Goal: Transaction & Acquisition: Purchase product/service

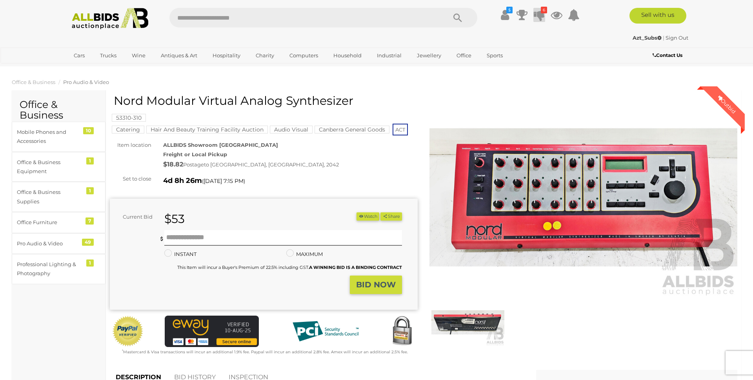
click at [537, 13] on icon at bounding box center [539, 15] width 11 height 14
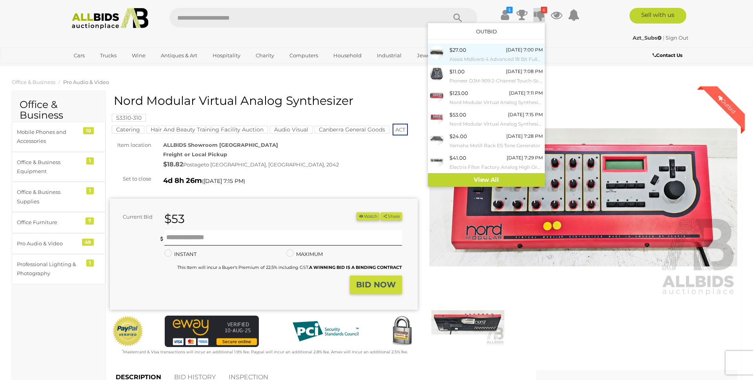
click at [470, 49] on div "$27.00 Friday 7:00 PM Alesis Midiverb 4 Advanced 18 Bit Fully Integrated Extend…" at bounding box center [495, 54] width 93 height 18
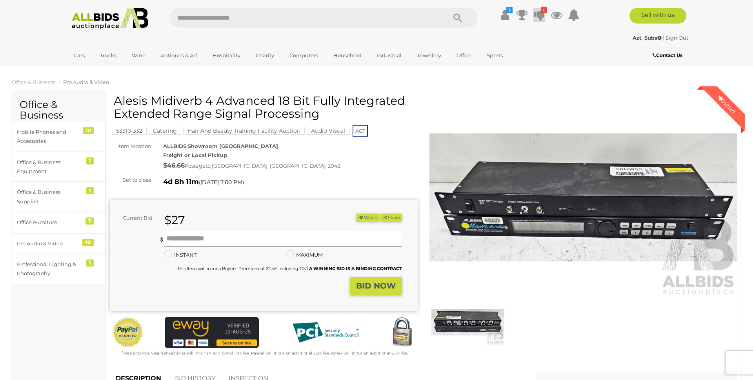
click at [539, 15] on icon at bounding box center [539, 15] width 11 height 14
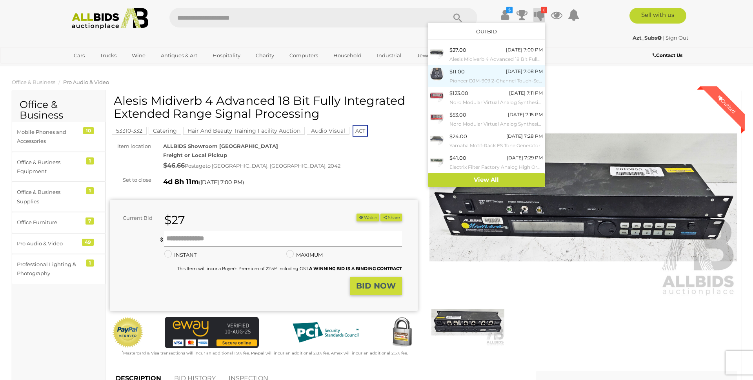
click at [504, 73] on div "$11.00 [DATE] 7:08 PM Pioneer DJM-909 2-Channel Touch-Screen Scratch Mixer" at bounding box center [495, 76] width 93 height 18
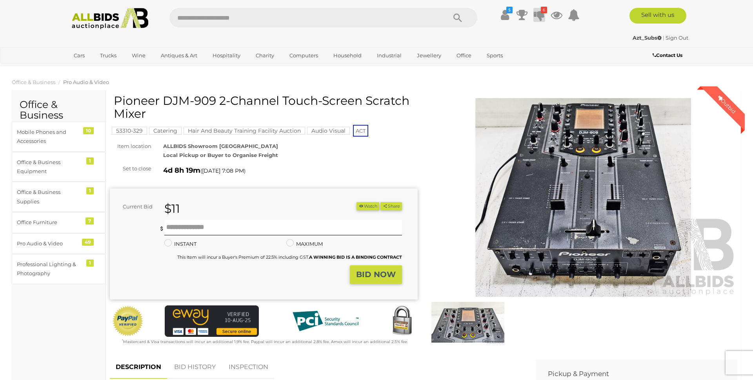
click at [535, 11] on icon at bounding box center [539, 15] width 11 height 14
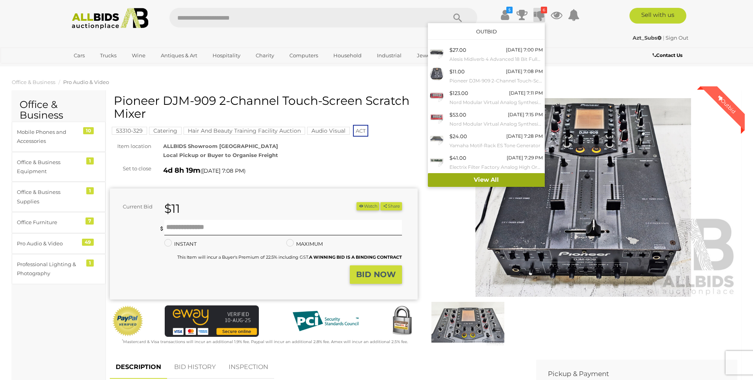
click at [454, 183] on link "View All" at bounding box center [486, 180] width 117 height 14
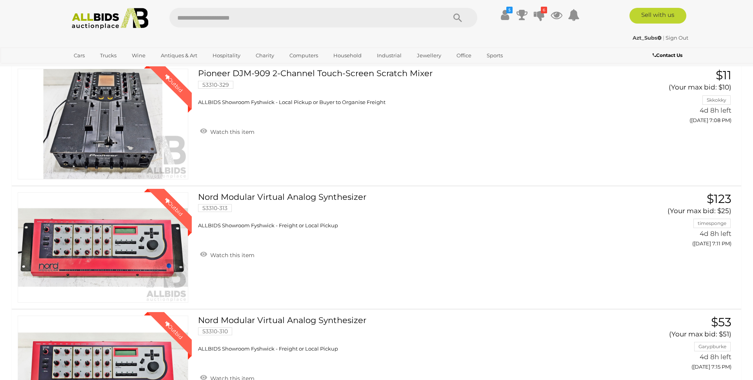
scroll to position [43, 0]
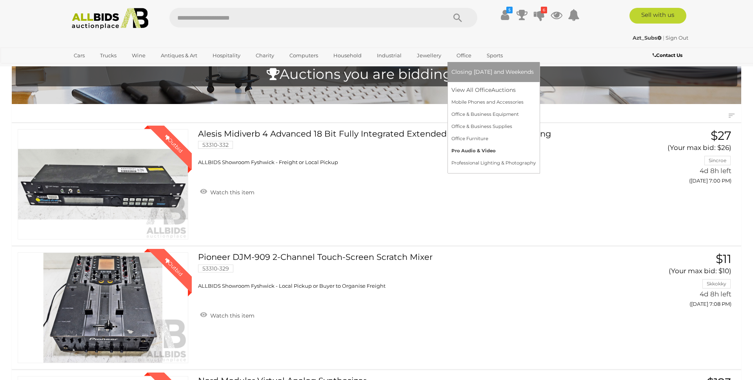
click at [462, 150] on link "Pro Audio & Video" at bounding box center [493, 151] width 84 height 12
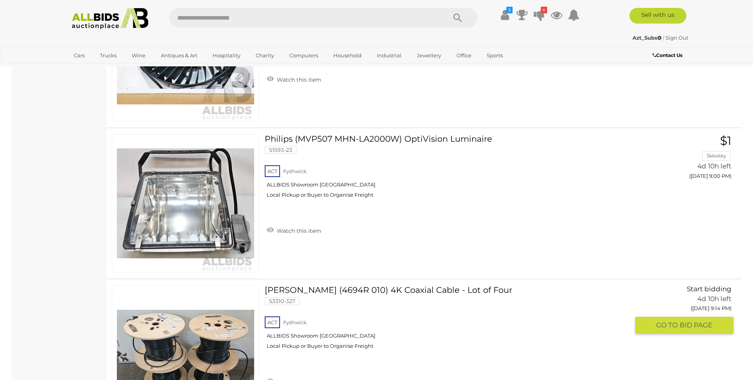
scroll to position [7088, 0]
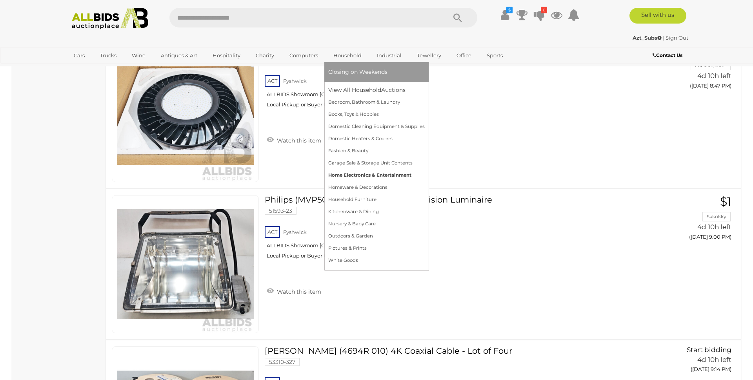
click at [344, 171] on link "Home Electronics & Entertainment" at bounding box center [376, 175] width 96 height 12
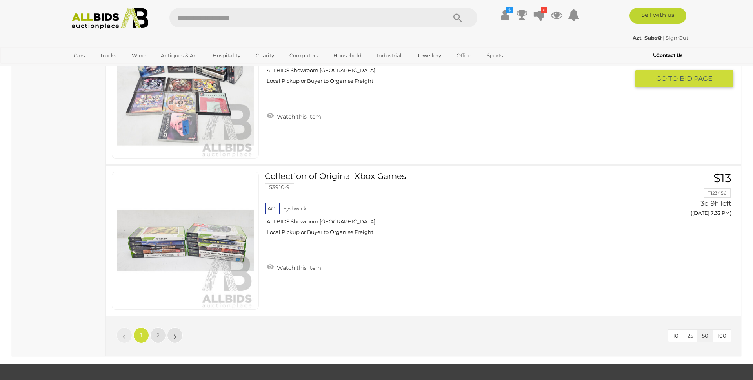
scroll to position [7378, 0]
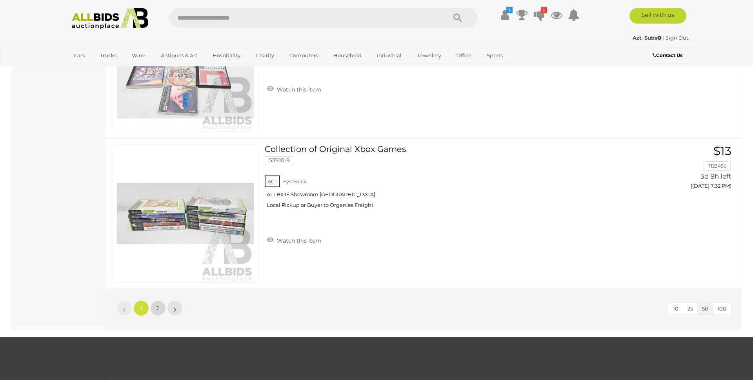
click at [158, 311] on span "2" at bounding box center [157, 307] width 3 height 7
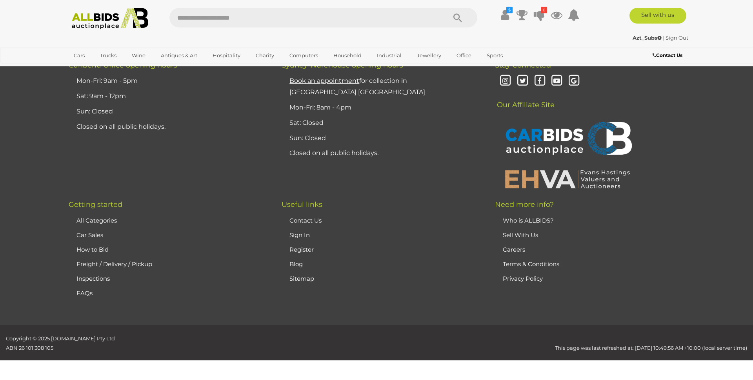
scroll to position [38, 0]
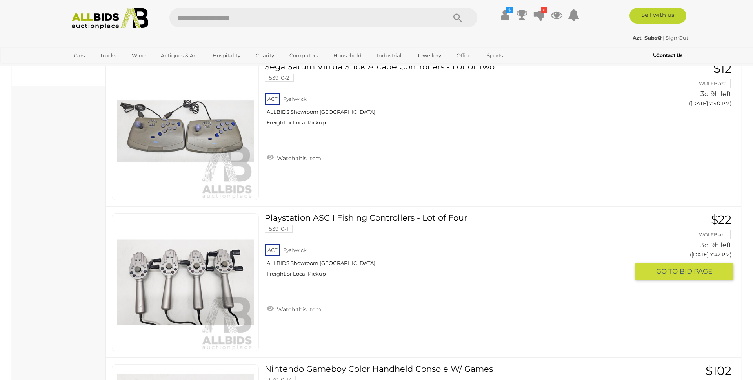
scroll to position [494, 0]
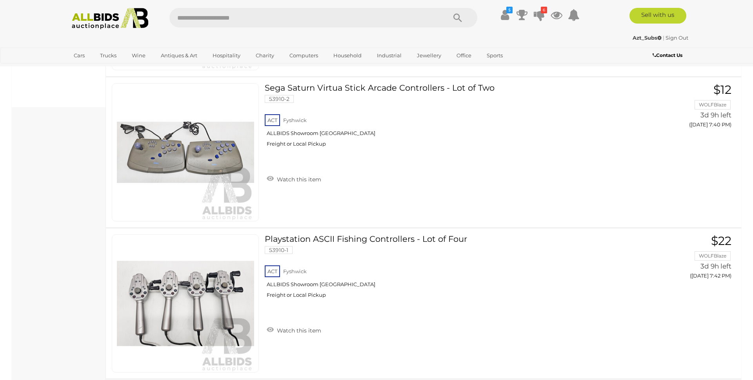
click at [203, 17] on input "text" at bounding box center [303, 18] width 269 height 20
type input "*********"
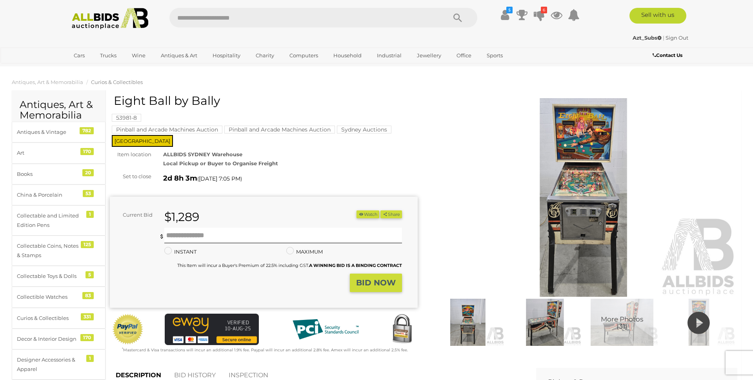
click at [580, 141] on img at bounding box center [583, 197] width 308 height 198
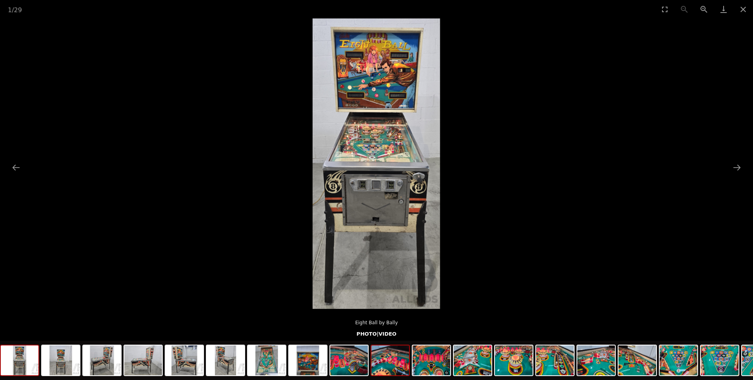
click at [391, 357] on img at bounding box center [390, 360] width 38 height 30
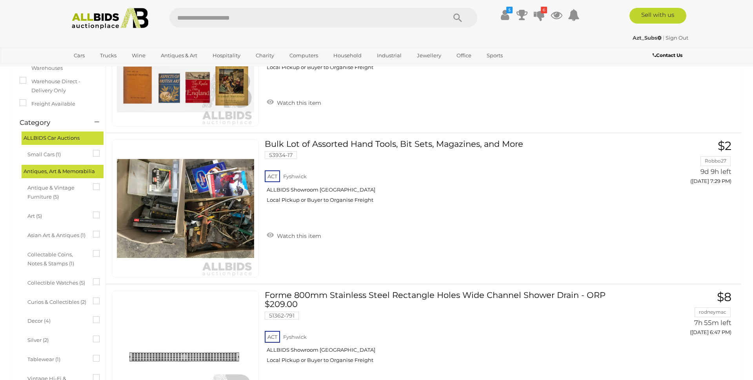
scroll to position [143, 0]
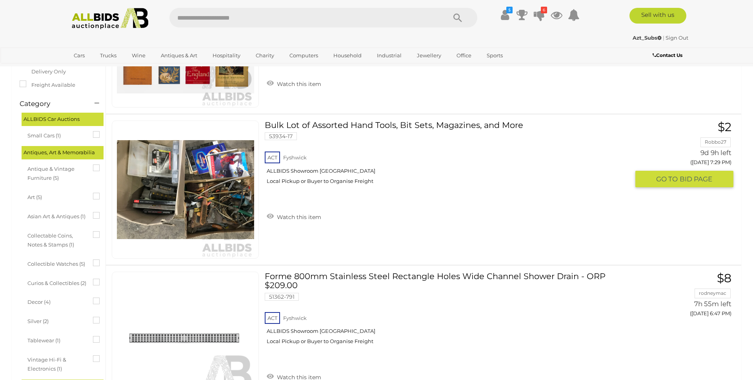
click at [286, 125] on link "Bulk Lot of Assorted Hand Tools, Bit Sets, Magazines, and More 53934-17 ACT [GE…" at bounding box center [450, 155] width 359 height 70
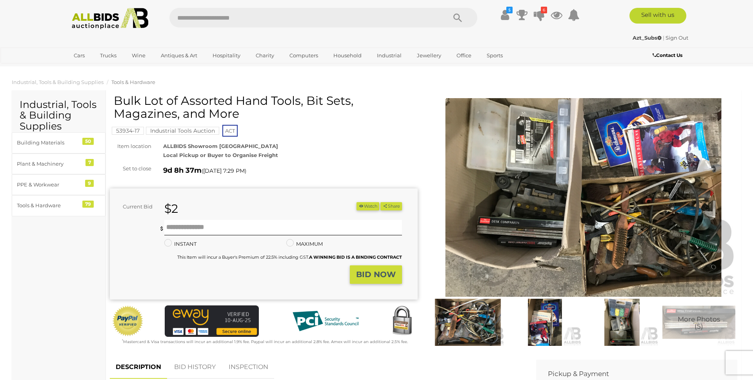
click at [539, 332] on img at bounding box center [544, 321] width 73 height 47
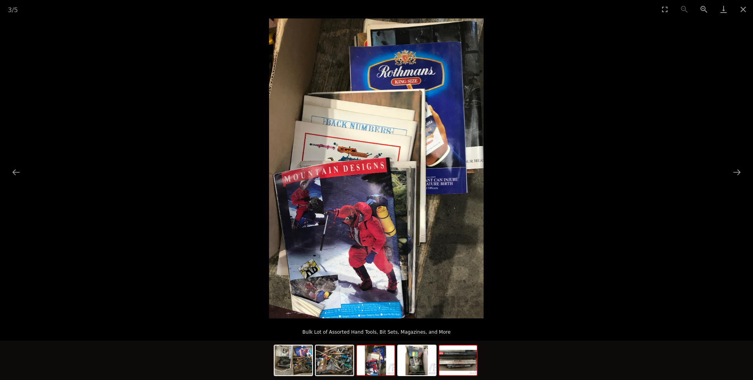
click at [450, 372] on img at bounding box center [458, 360] width 38 height 30
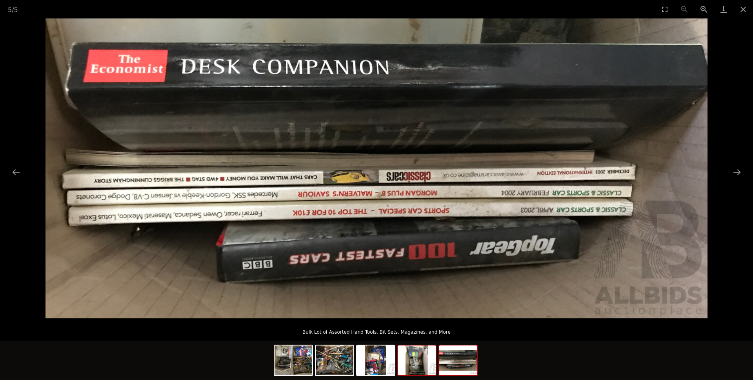
click at [426, 364] on img at bounding box center [417, 360] width 38 height 30
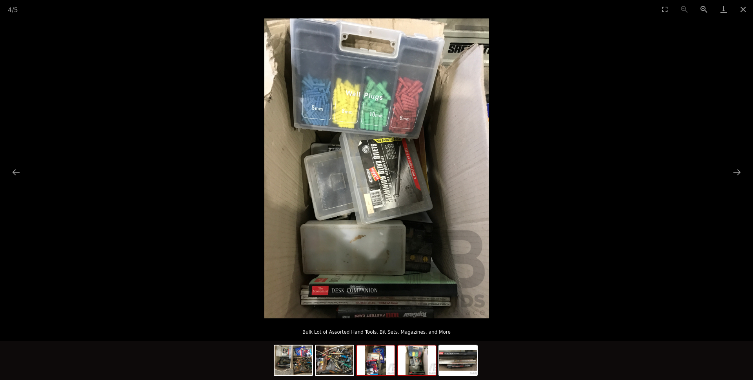
click at [377, 357] on img at bounding box center [376, 360] width 38 height 30
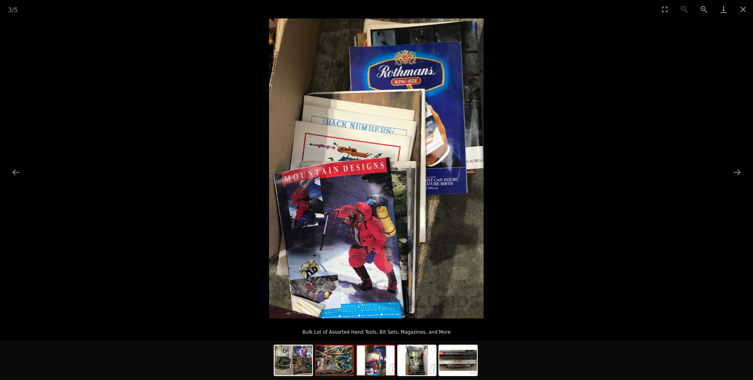
click at [337, 355] on img at bounding box center [335, 360] width 38 height 30
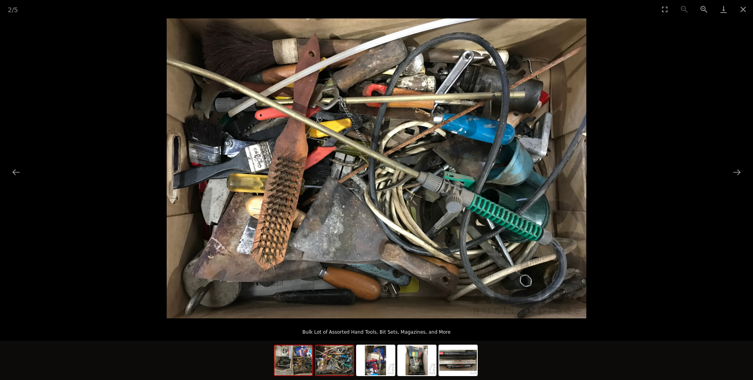
click at [298, 357] on img at bounding box center [294, 360] width 38 height 30
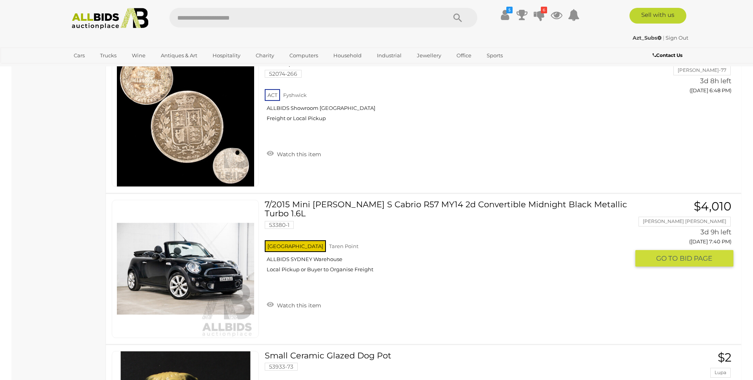
scroll to position [3650, 0]
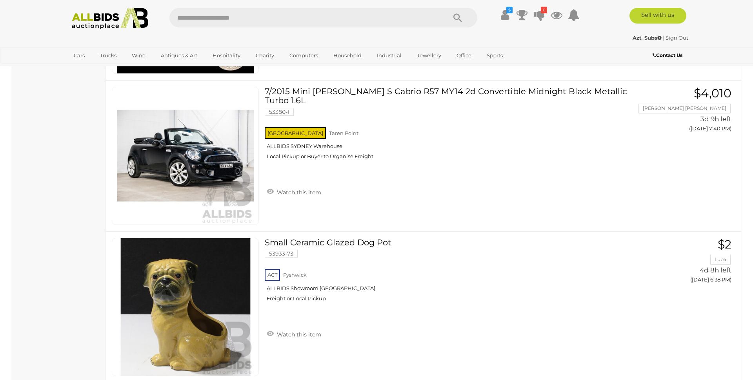
click at [227, 19] on input "text" at bounding box center [303, 18] width 269 height 20
type input "*"
type input "********"
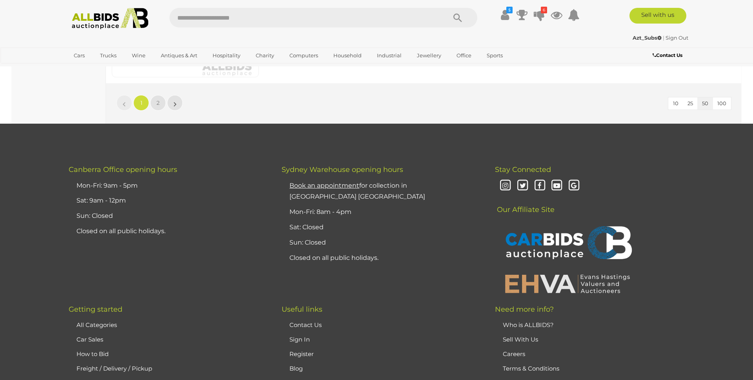
scroll to position [7591, 0]
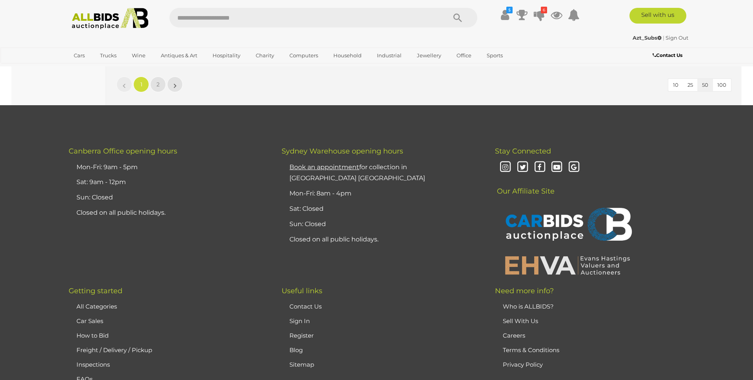
click at [160, 93] on div "10 25 50 100 « 1 2 »" at bounding box center [423, 85] width 635 height 40
click at [158, 79] on link "2" at bounding box center [158, 84] width 16 height 16
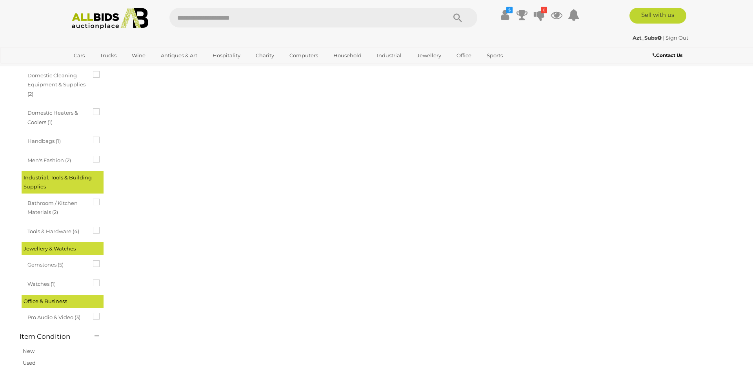
scroll to position [0, 0]
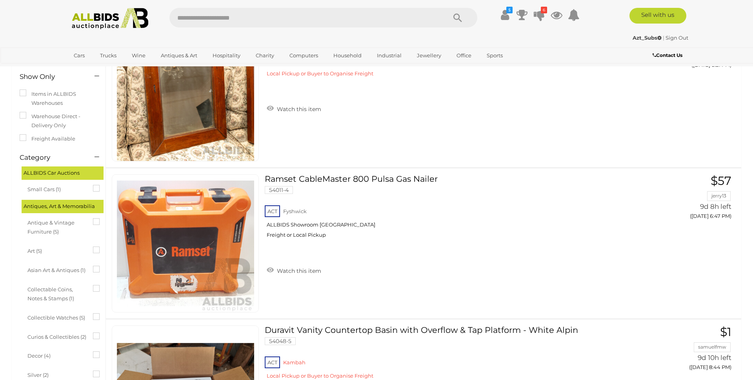
scroll to position [53, 0]
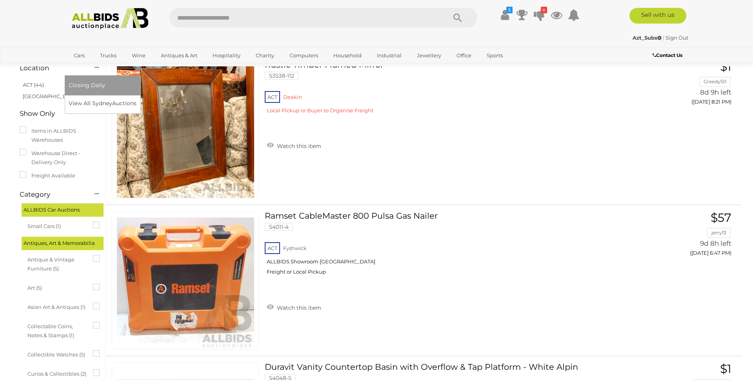
click at [135, 62] on link "[GEOGRAPHIC_DATA]" at bounding box center [102, 68] width 66 height 13
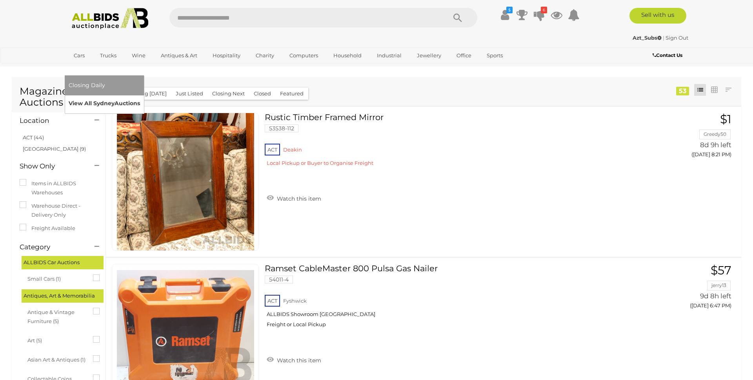
click at [140, 97] on link "View All Sydney Auctions" at bounding box center [104, 103] width 71 height 12
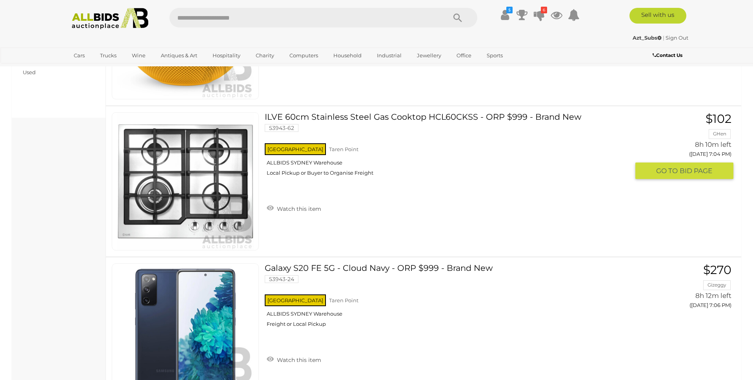
scroll to position [452, 0]
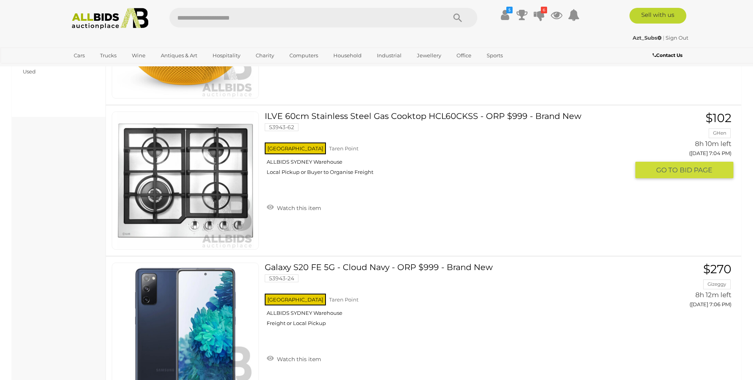
click at [282, 112] on link "ILVE 60cm Stainless Steel Gas Cooktop HCL60CKSS - ORP $999 - Brand New 53943-62…" at bounding box center [450, 146] width 359 height 70
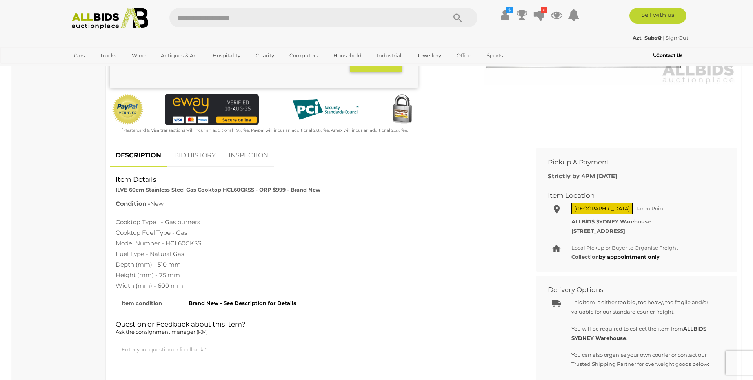
scroll to position [258, 0]
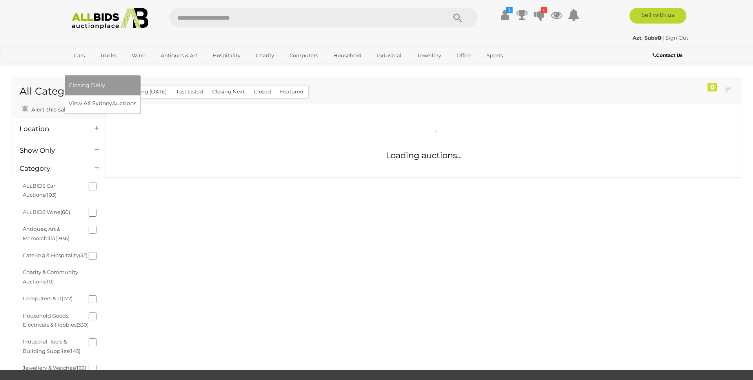
click at [135, 62] on link "[GEOGRAPHIC_DATA]" at bounding box center [102, 68] width 66 height 13
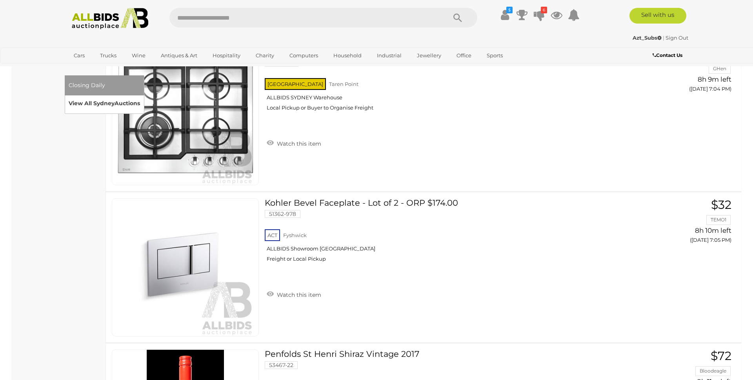
click at [140, 97] on link "View All Sydney Auctions" at bounding box center [104, 103] width 71 height 12
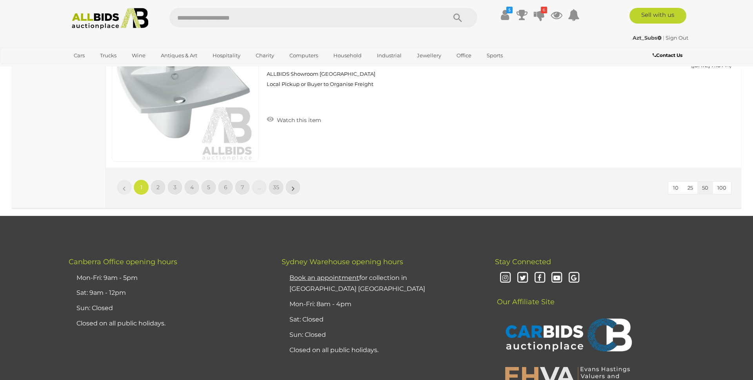
scroll to position [7478, 0]
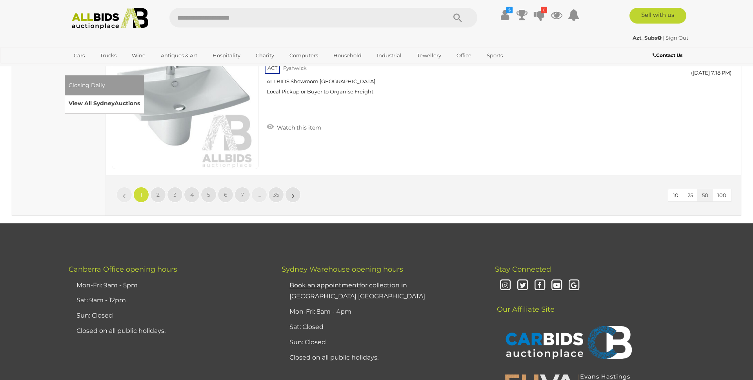
click at [140, 97] on link "View All Sydney Auctions" at bounding box center [104, 103] width 71 height 12
click at [135, 62] on link "[GEOGRAPHIC_DATA]" at bounding box center [102, 68] width 66 height 13
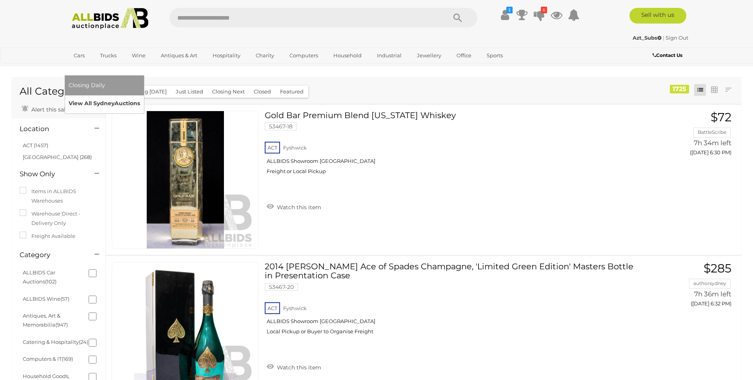
click at [140, 97] on link "View All Sydney Auctions" at bounding box center [104, 103] width 71 height 12
click at [133, 15] on img at bounding box center [109, 19] width 85 height 22
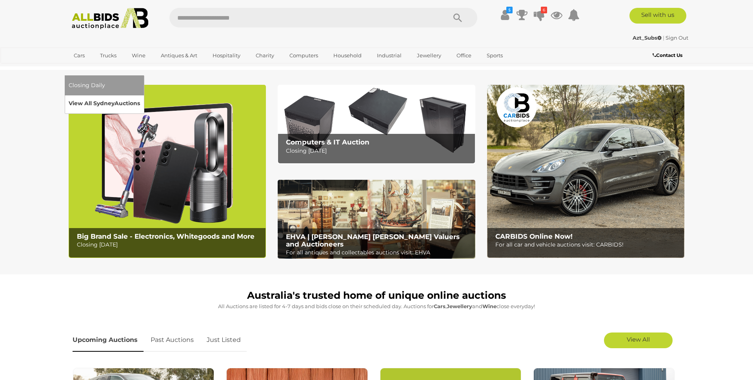
click at [140, 97] on link "View All Sydney Auctions" at bounding box center [104, 103] width 71 height 12
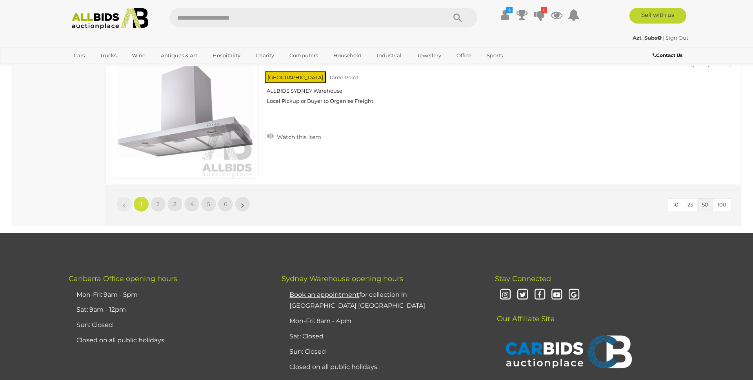
scroll to position [7472, 0]
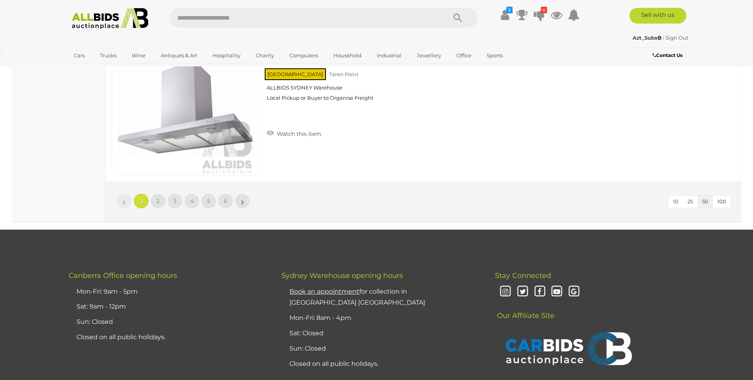
click at [241, 202] on li "»" at bounding box center [242, 201] width 15 height 16
click at [245, 203] on link "»" at bounding box center [243, 201] width 16 height 16
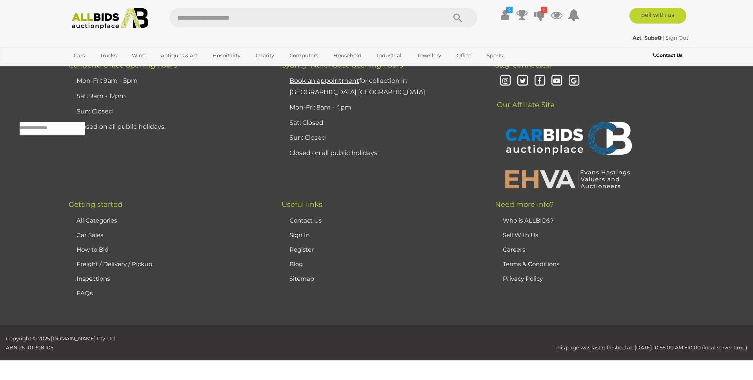
scroll to position [25, 0]
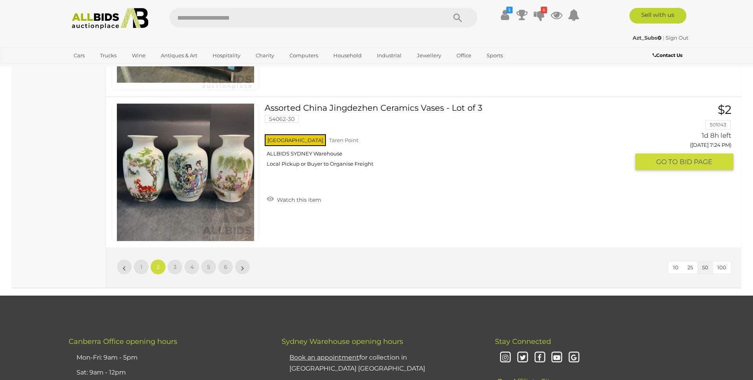
scroll to position [7436, 0]
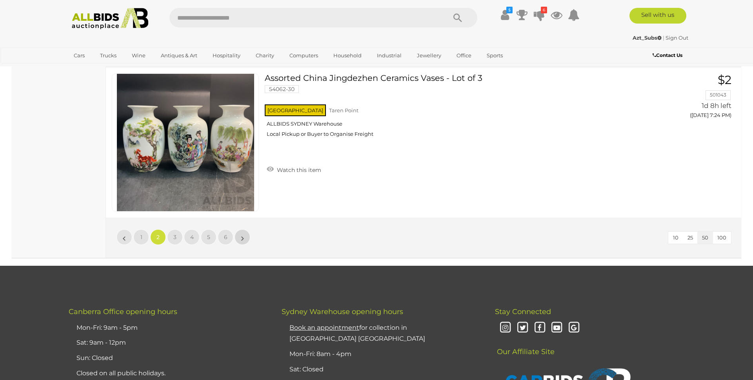
click at [237, 239] on link "»" at bounding box center [243, 237] width 16 height 16
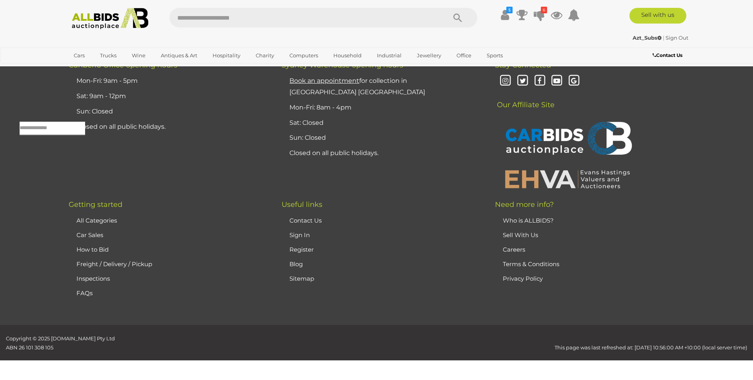
scroll to position [25, 0]
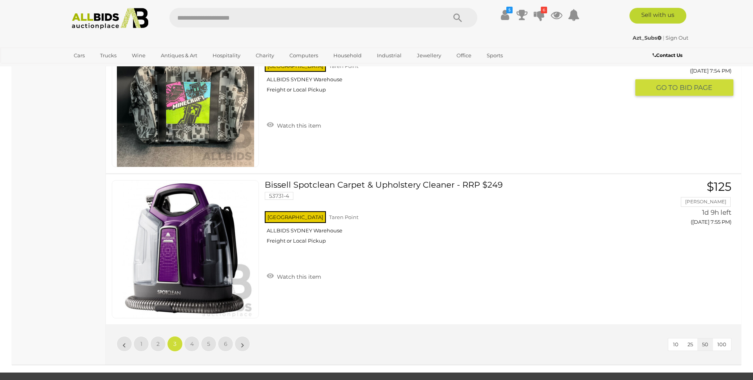
scroll to position [7339, 0]
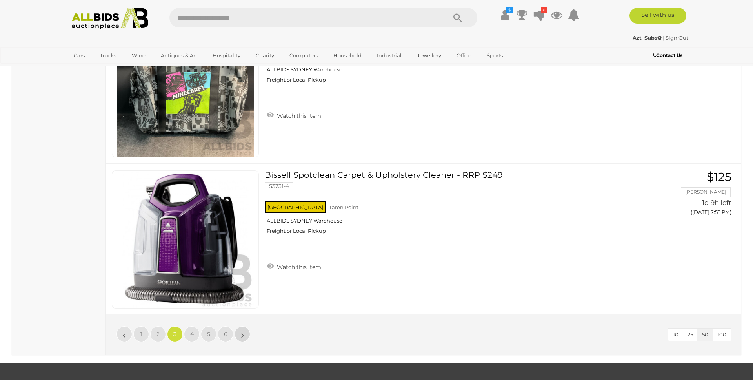
click at [240, 335] on link "»" at bounding box center [243, 334] width 16 height 16
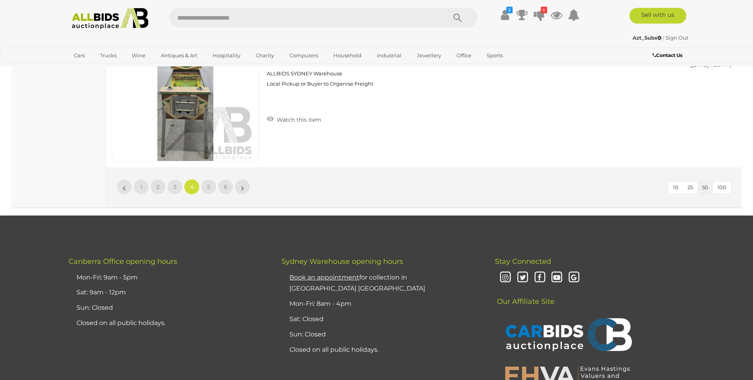
scroll to position [7533, 0]
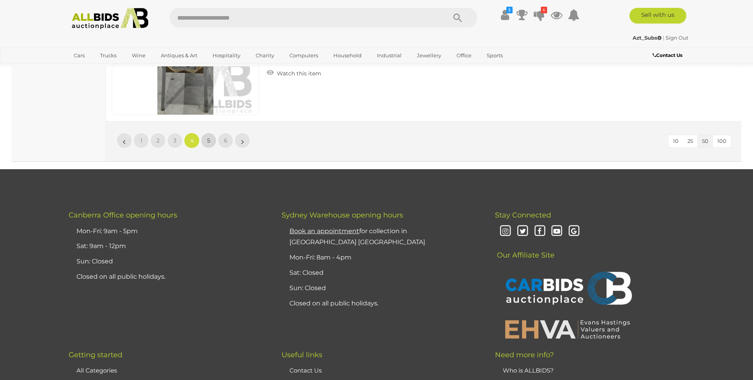
click at [210, 141] on link "5" at bounding box center [209, 141] width 16 height 16
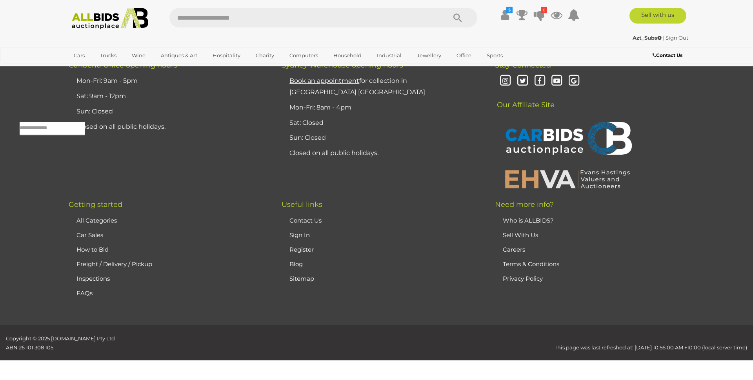
scroll to position [25, 0]
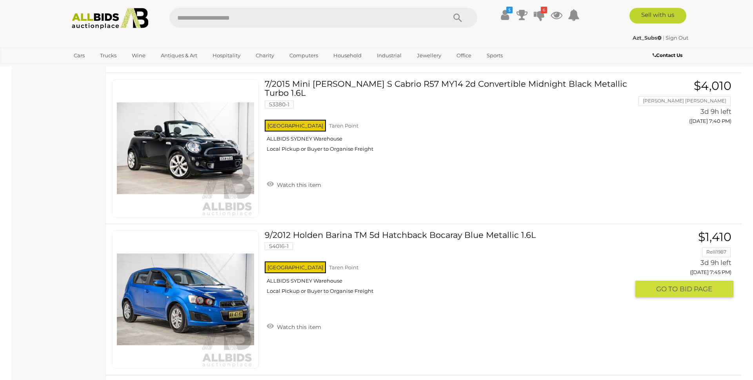
scroll to position [1994, 0]
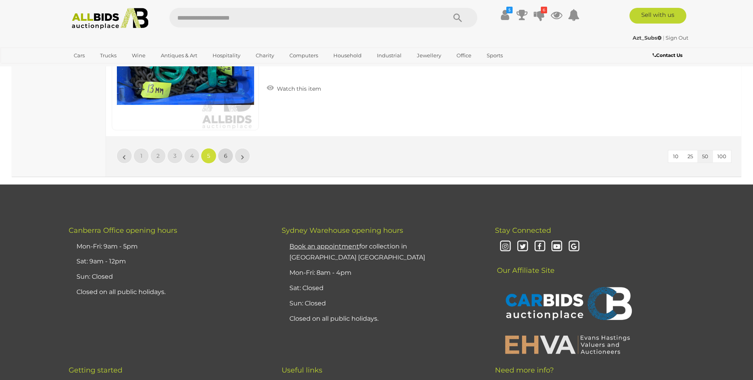
click at [224, 157] on span "6" at bounding box center [226, 155] width 4 height 7
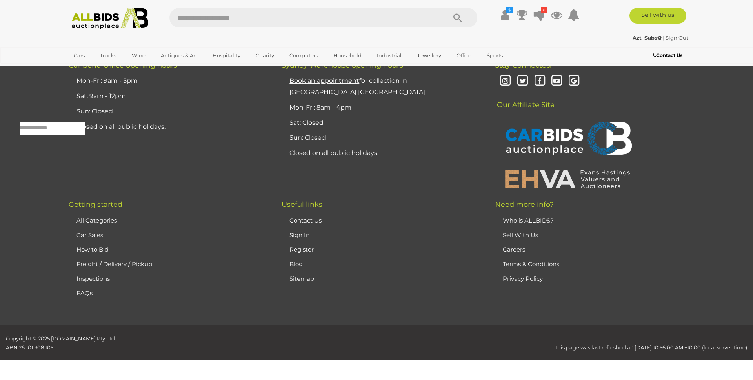
scroll to position [25, 0]
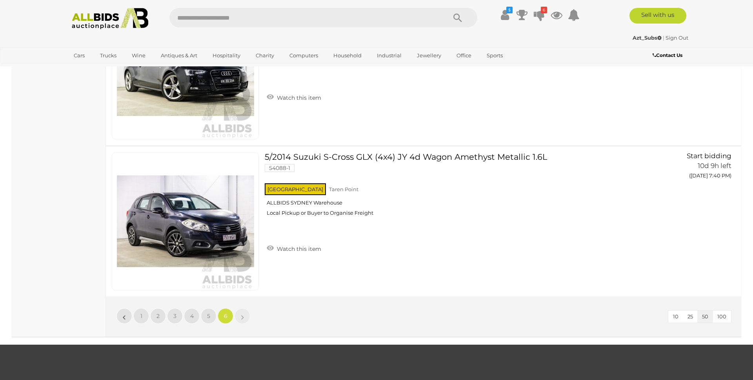
scroll to position [2528, 0]
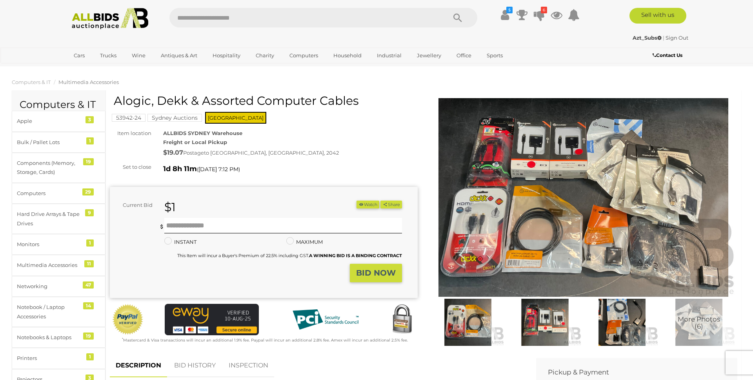
click at [546, 333] on img at bounding box center [544, 321] width 73 height 47
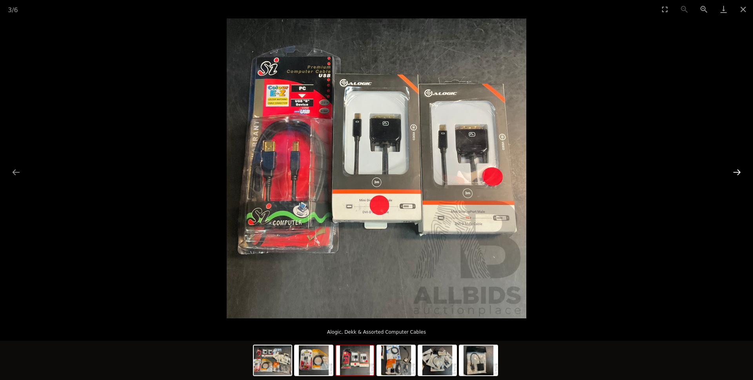
click at [739, 171] on button "Next slide" at bounding box center [737, 171] width 16 height 15
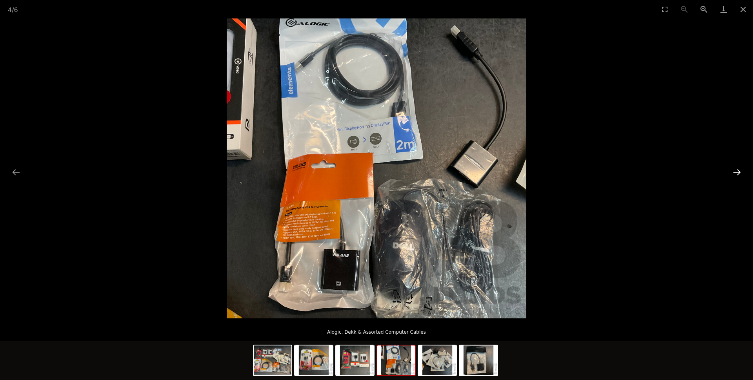
click at [739, 171] on button "Next slide" at bounding box center [737, 171] width 16 height 15
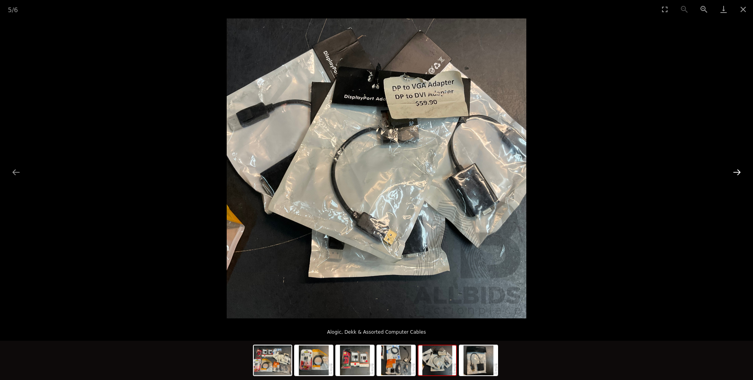
click at [739, 171] on button "Next slide" at bounding box center [737, 171] width 16 height 15
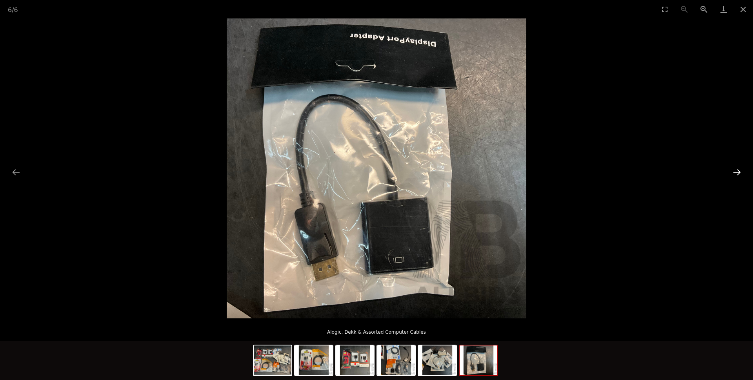
click at [739, 171] on button "Next slide" at bounding box center [737, 171] width 16 height 15
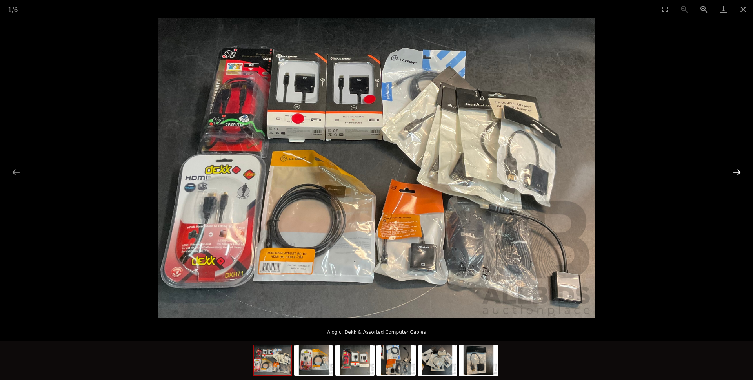
click at [739, 171] on button "Next slide" at bounding box center [737, 171] width 16 height 15
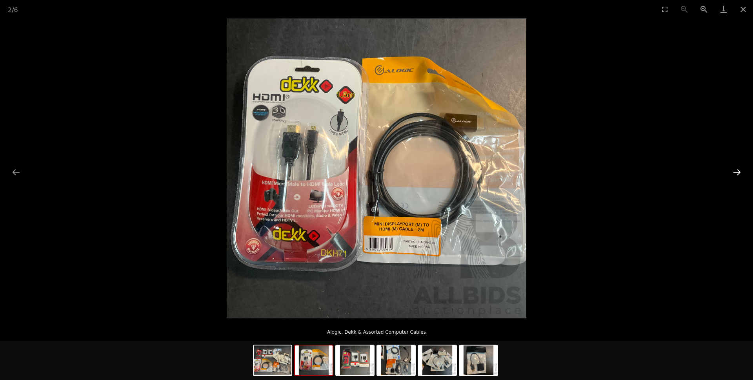
click at [739, 171] on button "Next slide" at bounding box center [737, 171] width 16 height 15
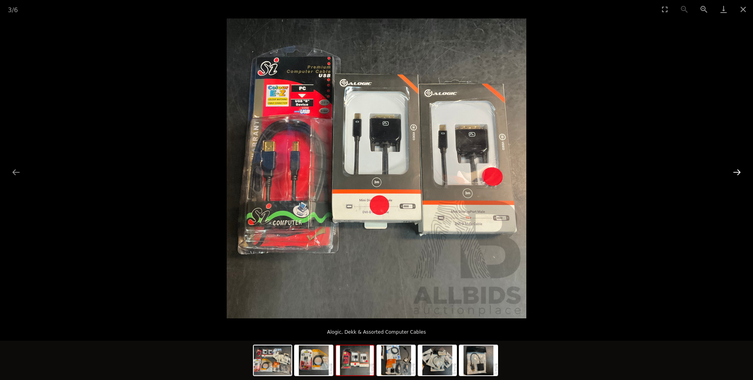
click at [739, 171] on button "Next slide" at bounding box center [737, 171] width 16 height 15
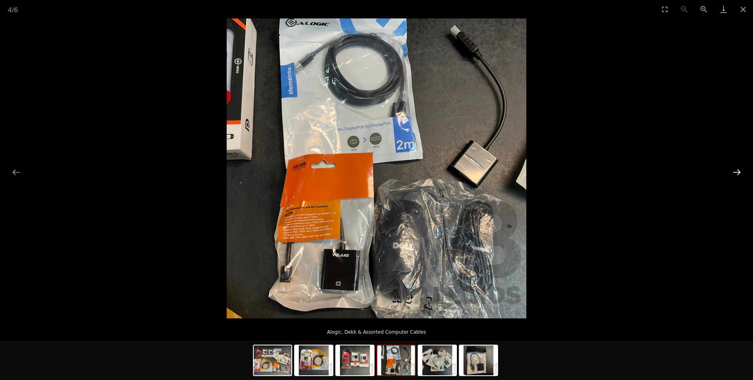
click at [739, 171] on button "Next slide" at bounding box center [737, 171] width 16 height 15
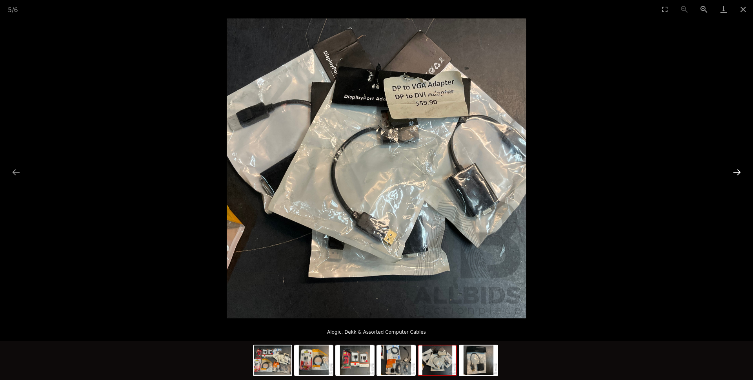
click at [739, 171] on button "Next slide" at bounding box center [737, 171] width 16 height 15
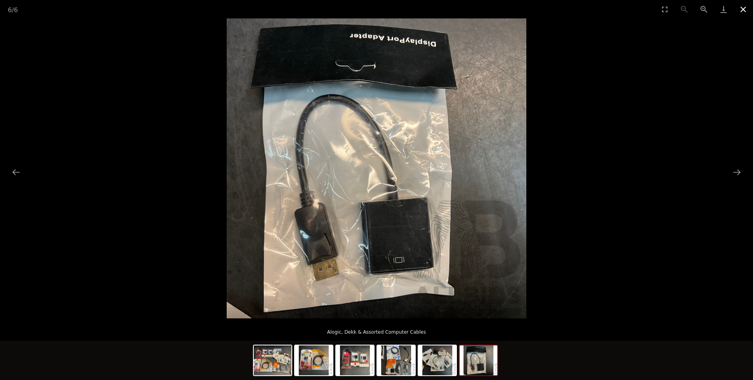
click at [745, 11] on button "Close gallery" at bounding box center [743, 9] width 20 height 18
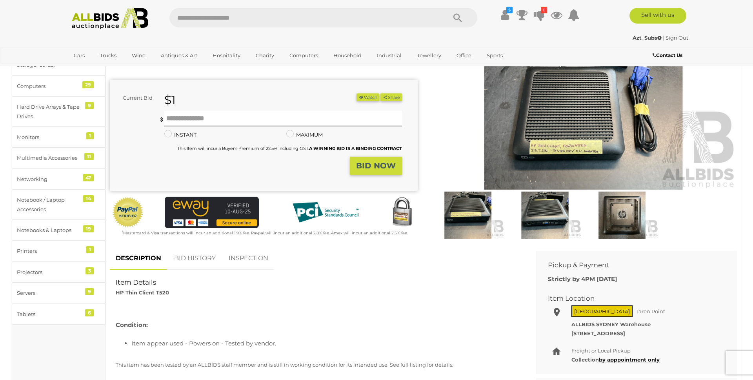
scroll to position [65, 0]
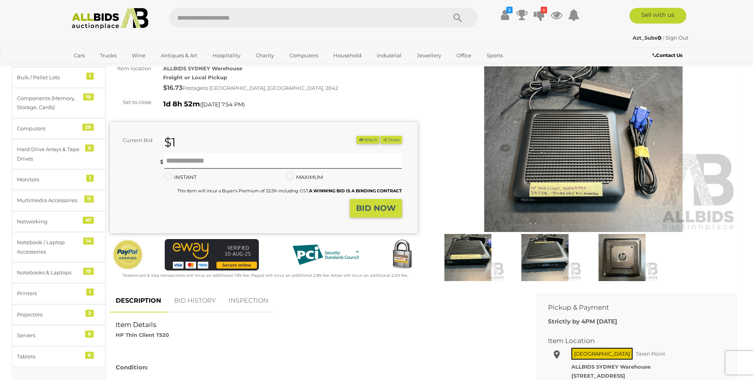
click at [548, 264] on img at bounding box center [544, 257] width 73 height 47
